Goal: Task Accomplishment & Management: Manage account settings

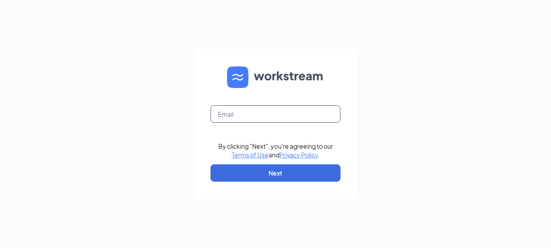
click at [255, 116] on input "text" at bounding box center [275, 113] width 130 height 17
type input "[EMAIL_ADDRESS][PERSON_NAME][DOMAIN_NAME]"
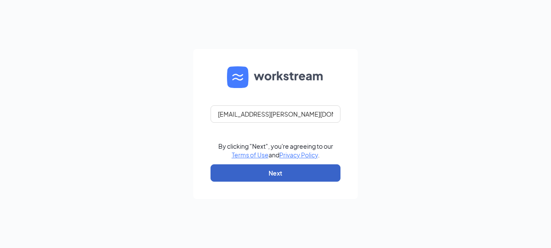
click at [259, 174] on button "Next" at bounding box center [275, 172] width 130 height 17
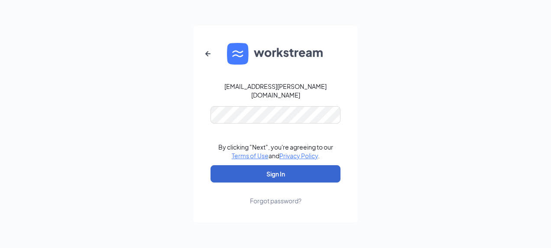
click at [259, 174] on button "Sign In" at bounding box center [275, 173] width 130 height 17
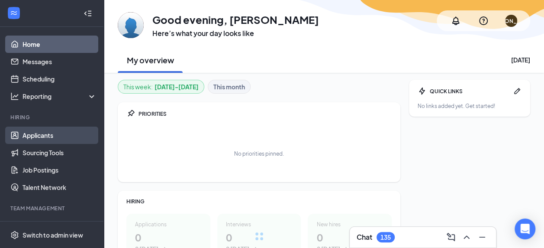
click at [44, 138] on link "Applicants" at bounding box center [60, 134] width 74 height 17
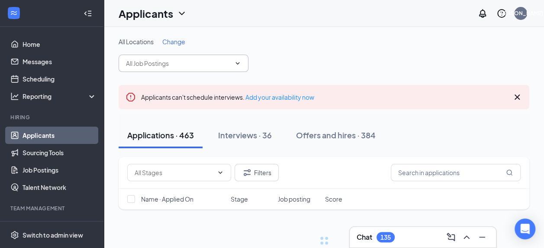
click at [198, 63] on input "text" at bounding box center [178, 63] width 105 height 10
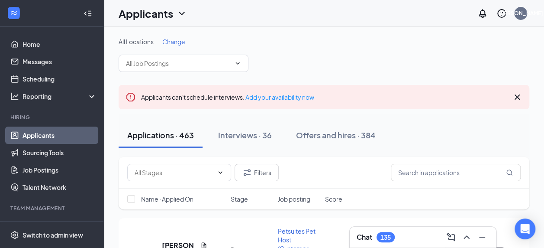
click at [172, 43] on span "Change" at bounding box center [173, 42] width 23 height 8
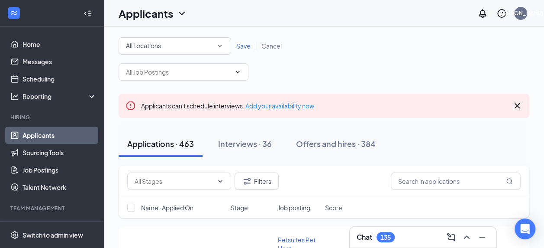
click at [195, 49] on div "All Locations" at bounding box center [175, 46] width 98 height 10
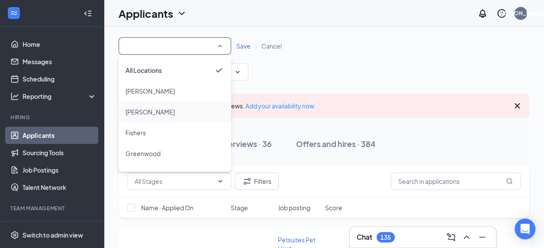
click at [184, 107] on div "[PERSON_NAME]" at bounding box center [175, 112] width 99 height 10
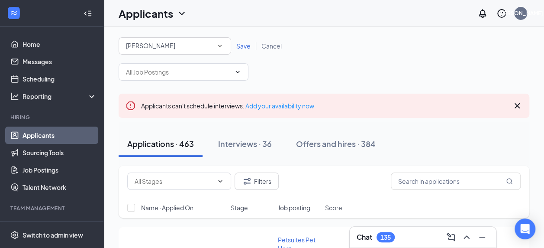
click at [248, 45] on span "Save" at bounding box center [243, 46] width 14 height 8
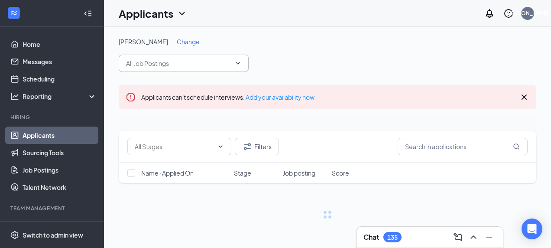
click at [238, 64] on icon "ChevronDown" at bounding box center [237, 63] width 7 height 7
click at [196, 68] on span "No options" at bounding box center [184, 63] width 130 height 17
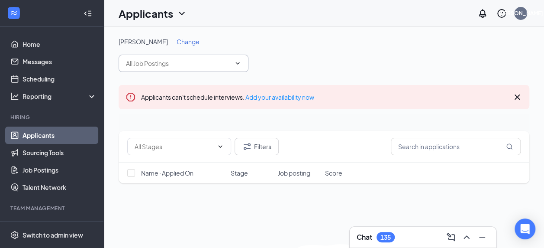
click at [185, 61] on input "text" at bounding box center [178, 63] width 105 height 10
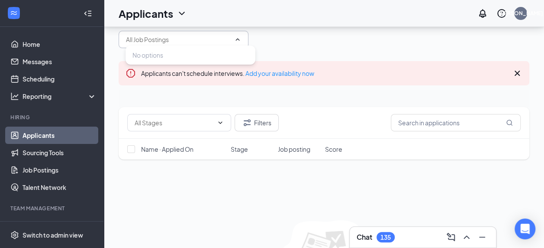
scroll to position [43, 0]
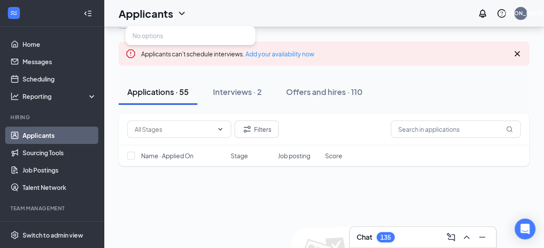
click at [197, 169] on div "Filters Name · Applied On Stage Job posting Score" at bounding box center [324, 143] width 411 height 61
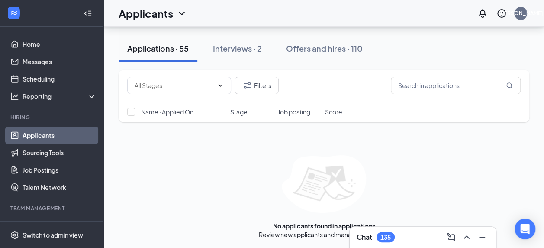
scroll to position [116, 0]
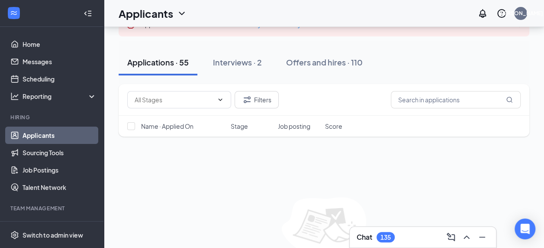
click at [179, 60] on div "Applications · 55" at bounding box center [157, 62] width 61 height 11
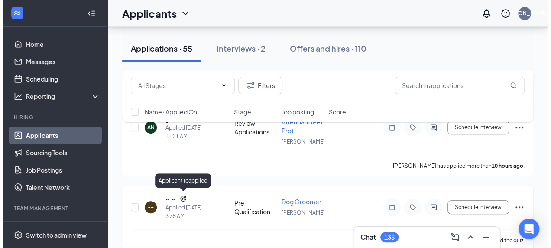
scroll to position [246, 0]
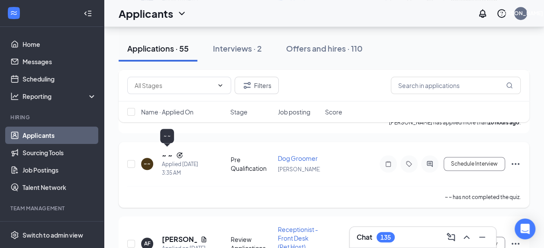
click at [165, 152] on h5 "~ ~" at bounding box center [167, 155] width 11 height 10
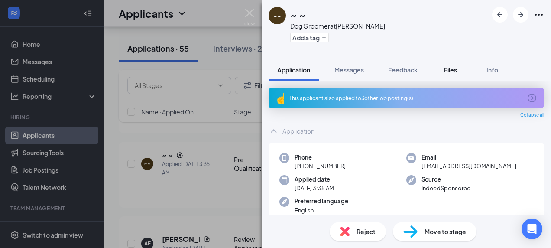
click at [451, 66] on span "Files" at bounding box center [450, 70] width 13 height 8
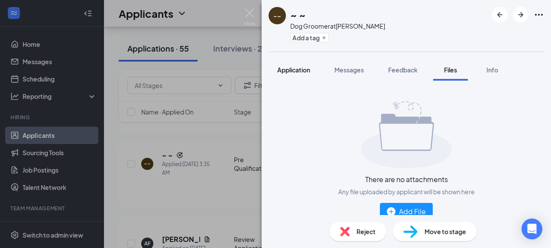
click at [310, 70] on span "Application" at bounding box center [293, 70] width 33 height 8
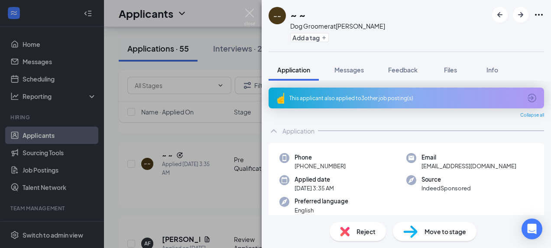
click at [228, 66] on div "~~ ~ ~ Dog Groomer at [PERSON_NAME] Add a tag Application Messages Feedback Fil…" at bounding box center [275, 124] width 551 height 248
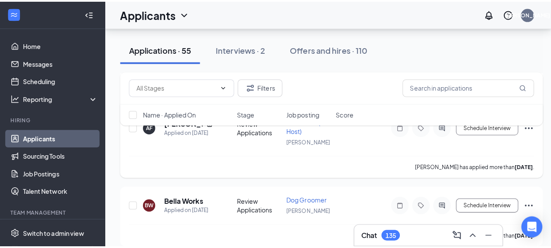
scroll to position [376, 0]
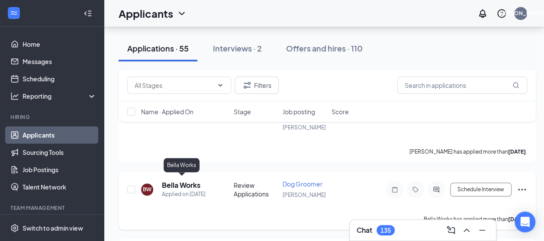
click at [191, 184] on h5 "Bella Works" at bounding box center [181, 186] width 39 height 10
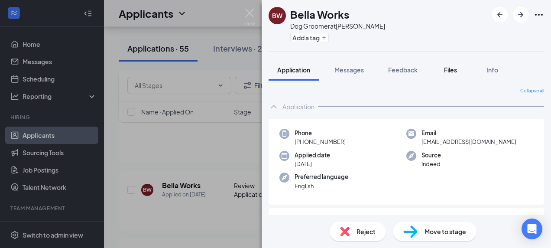
click at [449, 70] on span "Files" at bounding box center [450, 70] width 13 height 8
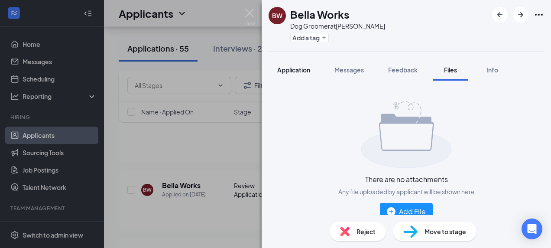
click at [290, 71] on span "Application" at bounding box center [293, 70] width 33 height 8
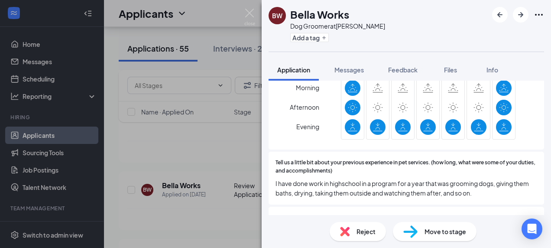
scroll to position [779, 0]
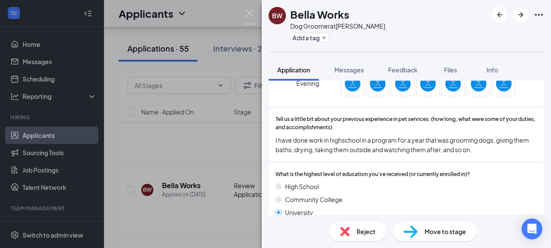
click at [176, 156] on div "BW Bella Works Dog Groomer at [PERSON_NAME] Add a tag Application Messages Feed…" at bounding box center [275, 124] width 551 height 248
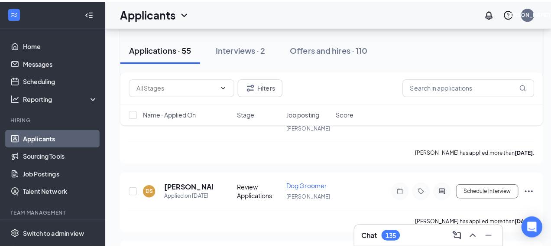
scroll to position [549, 0]
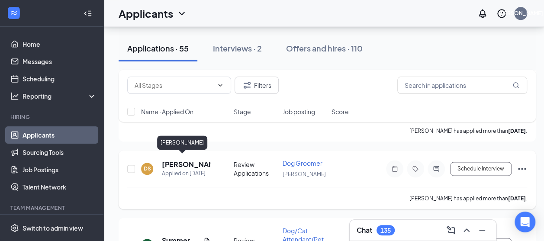
click at [175, 161] on h5 "[PERSON_NAME]" at bounding box center [186, 165] width 48 height 10
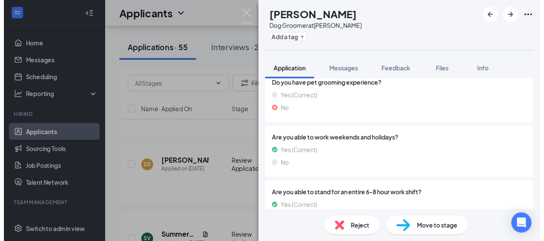
scroll to position [390, 0]
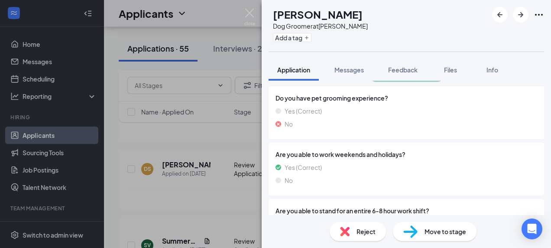
click at [232, 72] on div "DS [PERSON_NAME] Dog Groomer at [PERSON_NAME] Add a tag Application Messages Fe…" at bounding box center [275, 124] width 551 height 248
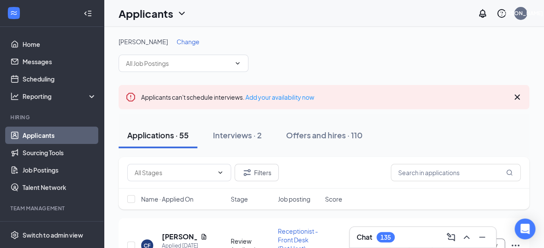
click at [177, 42] on span "Change" at bounding box center [188, 42] width 23 height 8
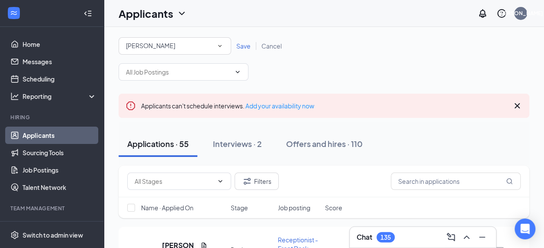
click at [165, 45] on div "[PERSON_NAME]" at bounding box center [175, 46] width 98 height 10
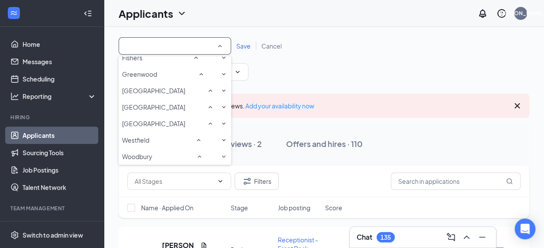
scroll to position [87, 0]
click at [156, 145] on div "Westfield" at bounding box center [175, 140] width 106 height 10
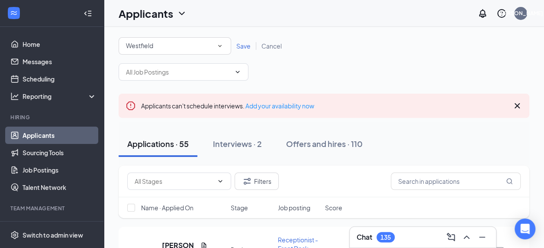
click at [245, 47] on span "Save" at bounding box center [243, 46] width 14 height 8
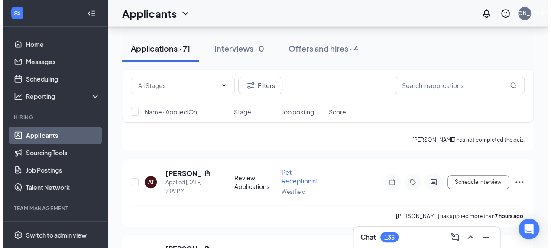
scroll to position [346, 0]
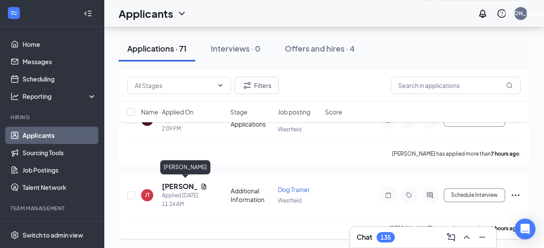
click at [180, 186] on h5 "[PERSON_NAME]" at bounding box center [179, 186] width 35 height 10
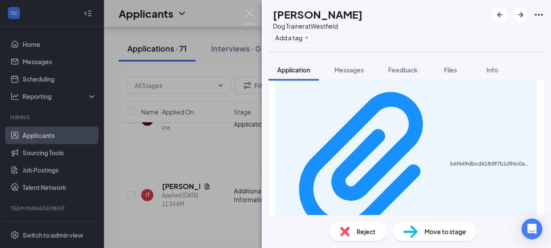
scroll to position [238, 0]
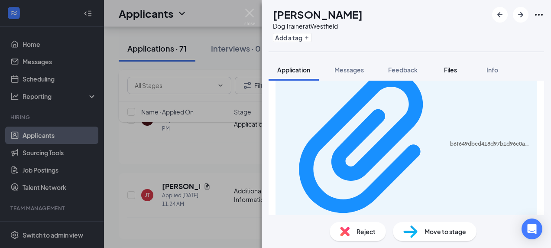
click at [456, 69] on span "Files" at bounding box center [450, 70] width 13 height 8
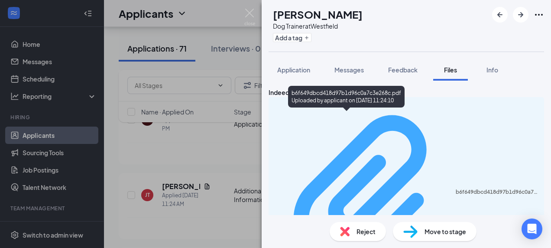
click at [455, 188] on div "b6f649dbcd418d97b1d96c0a7c3e268c.pdf" at bounding box center [496, 191] width 83 height 7
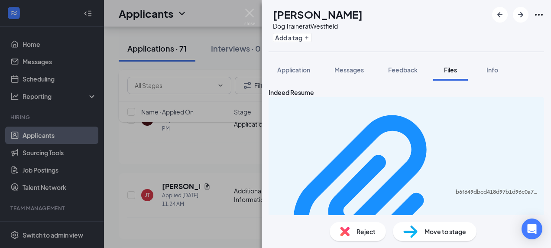
click at [240, 69] on div "[PERSON_NAME] Dog Trainer at Westfield Add a tag Application Messages Feedback …" at bounding box center [275, 124] width 551 height 248
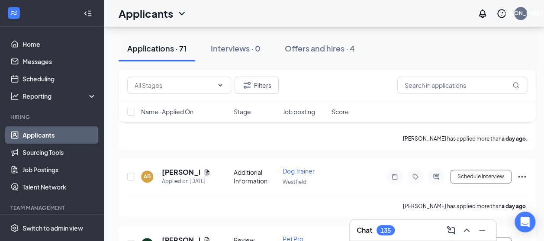
scroll to position [606, 0]
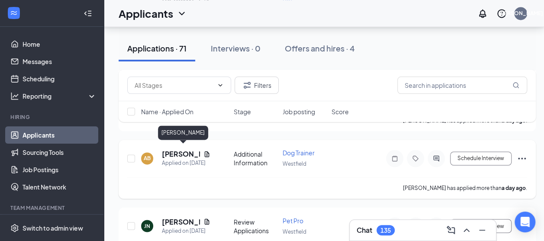
click at [173, 153] on h5 "[PERSON_NAME]" at bounding box center [181, 154] width 38 height 10
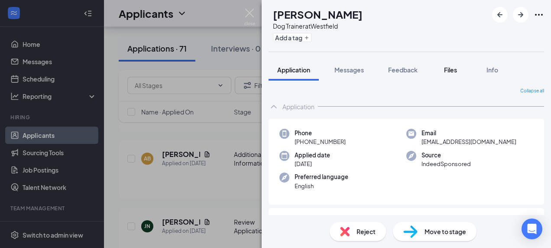
click at [442, 69] on button "Files" at bounding box center [450, 70] width 35 height 22
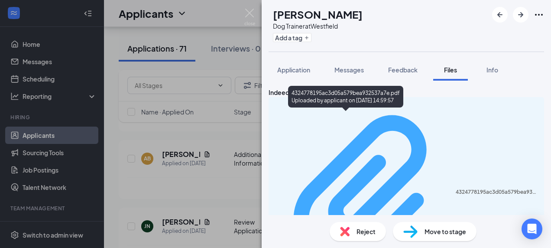
click at [455, 188] on div "4324778195ac3d05a579bea932537a7e.pdf" at bounding box center [496, 191] width 83 height 7
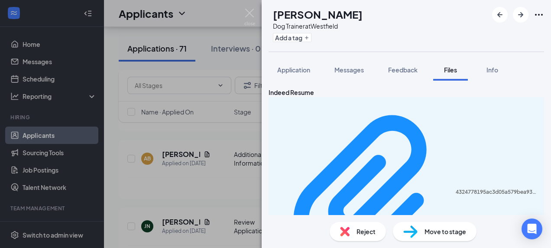
click at [204, 182] on div "AB [PERSON_NAME] Dog Trainer at Westfield Add a tag Application Messages Feedba…" at bounding box center [275, 124] width 551 height 248
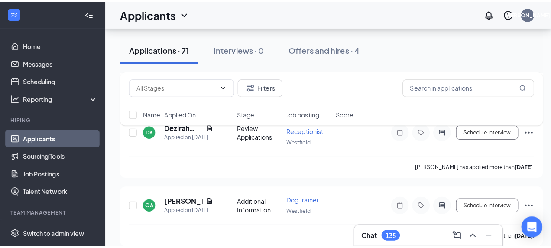
scroll to position [953, 0]
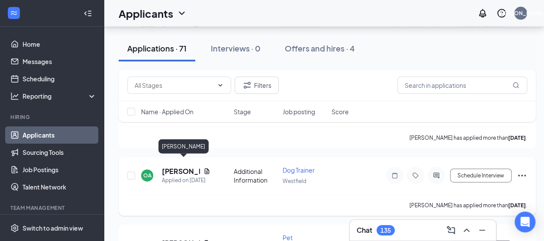
click at [178, 167] on h5 "[PERSON_NAME]" at bounding box center [181, 172] width 38 height 10
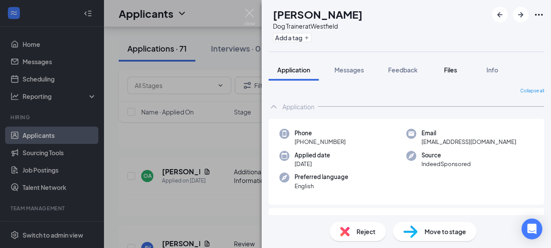
click at [458, 68] on div "Files" at bounding box center [450, 69] width 17 height 9
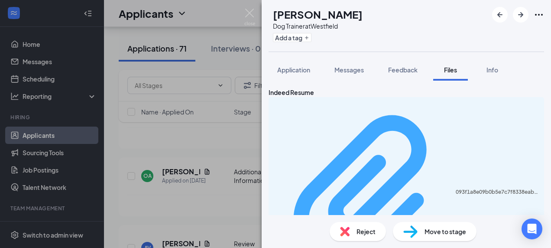
click at [359, 120] on div "093f1a8e09b0b5e7c7f8338eab672204.pdf Uploaded by applicant on [DATE] 21:49:27" at bounding box center [406, 196] width 265 height 190
